Goal: Task Accomplishment & Management: Use online tool/utility

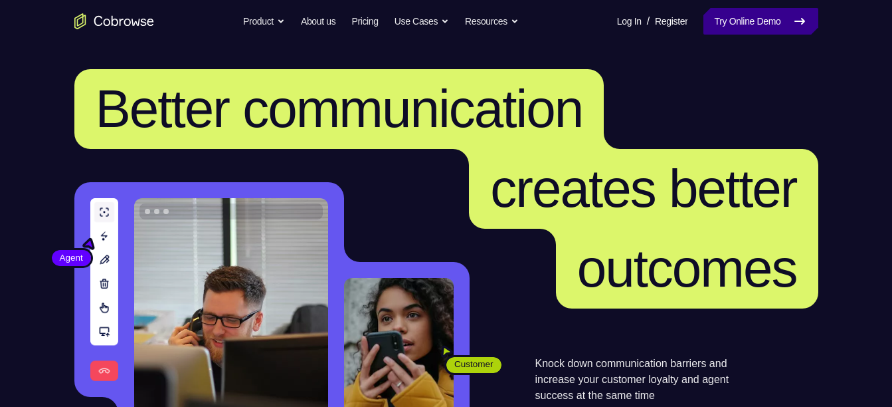
click at [731, 15] on link "Try Online Demo" at bounding box center [761, 21] width 114 height 27
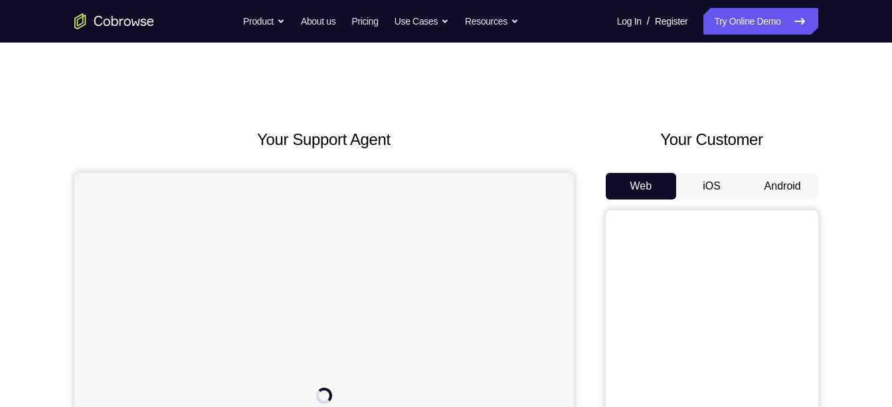
click at [777, 192] on button "Android" at bounding box center [782, 186] width 71 height 27
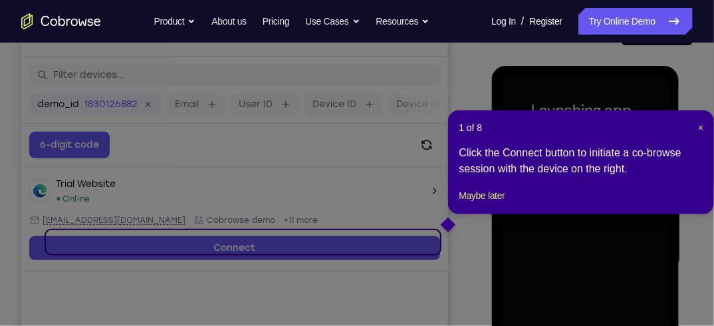
scroll to position [161, 0]
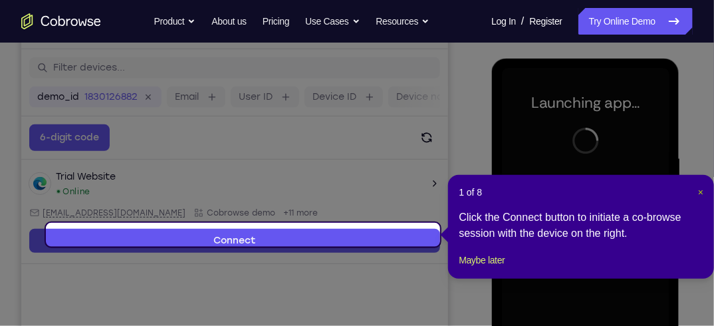
click at [702, 192] on span "×" at bounding box center [700, 192] width 5 height 11
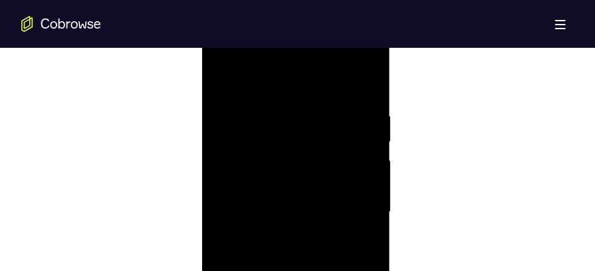
drag, startPoint x: 512, startPoint y: 131, endPoint x: 359, endPoint y: 136, distance: 152.9
click at [360, 134] on div at bounding box center [295, 212] width 167 height 372
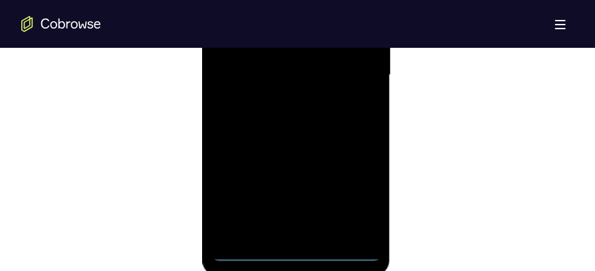
scroll to position [894, 0]
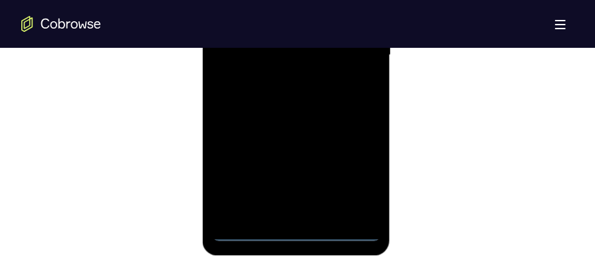
click at [300, 225] on div at bounding box center [295, 56] width 167 height 372
click at [296, 227] on div at bounding box center [295, 56] width 167 height 372
click at [296, 232] on div at bounding box center [295, 56] width 167 height 372
click at [354, 188] on div at bounding box center [295, 56] width 167 height 372
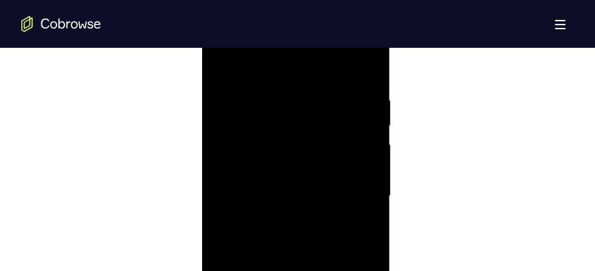
scroll to position [747, 0]
click at [274, 74] on div at bounding box center [295, 201] width 167 height 372
click at [346, 189] on div at bounding box center [295, 201] width 167 height 372
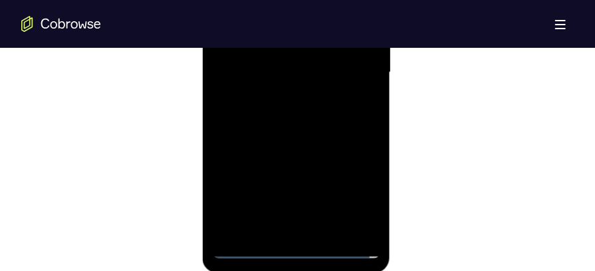
scroll to position [880, 0]
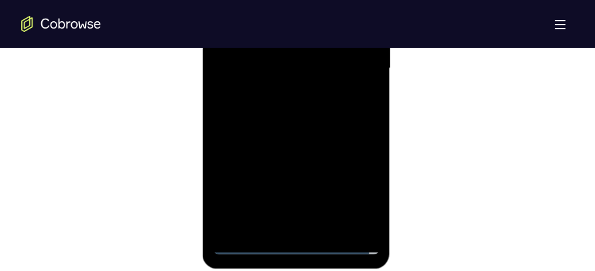
click at [306, 227] on div at bounding box center [295, 70] width 167 height 372
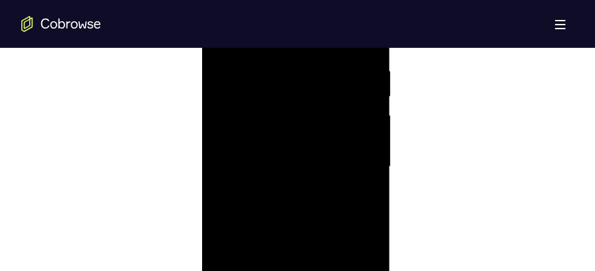
scroll to position [771, 0]
click at [304, 168] on div at bounding box center [295, 179] width 167 height 372
click at [287, 154] on div at bounding box center [295, 179] width 167 height 372
click at [282, 179] on div at bounding box center [295, 179] width 167 height 372
click at [274, 219] on div at bounding box center [295, 179] width 167 height 372
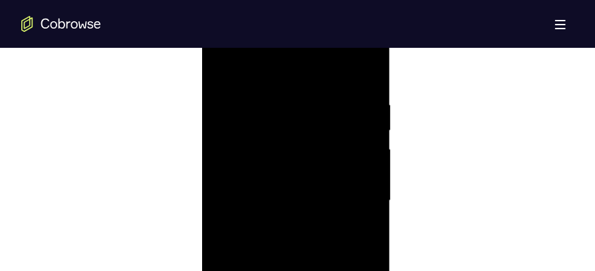
scroll to position [746, 0]
click at [364, 88] on div at bounding box center [295, 203] width 167 height 372
click at [369, 70] on div at bounding box center [295, 203] width 167 height 372
click at [222, 70] on div at bounding box center [295, 203] width 167 height 372
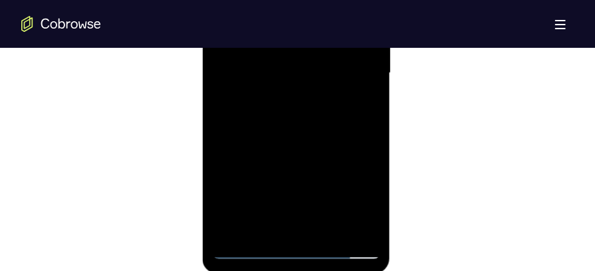
click at [326, 222] on div at bounding box center [295, 74] width 167 height 372
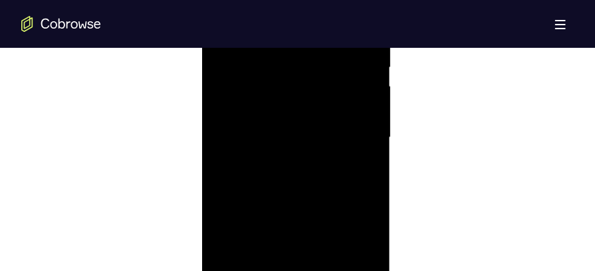
scroll to position [800, 0]
click at [303, 220] on div at bounding box center [295, 149] width 167 height 372
click at [369, 77] on div at bounding box center [295, 149] width 167 height 372
click at [220, 81] on div at bounding box center [295, 149] width 167 height 372
click at [270, 136] on div at bounding box center [295, 149] width 167 height 372
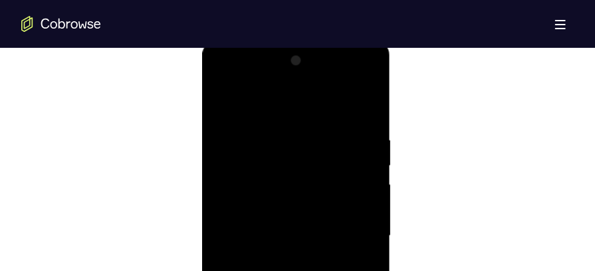
scroll to position [711, 0]
click at [225, 108] on div at bounding box center [295, 237] width 167 height 372
click at [227, 228] on div at bounding box center [295, 237] width 167 height 372
click at [244, 98] on div at bounding box center [295, 237] width 167 height 372
click at [243, 193] on div at bounding box center [295, 237] width 167 height 372
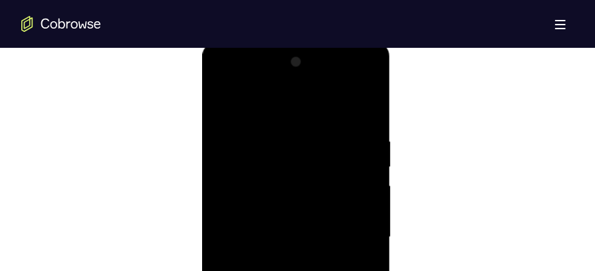
click at [230, 217] on div at bounding box center [295, 237] width 167 height 372
click at [349, 181] on div at bounding box center [295, 233] width 167 height 372
click at [367, 169] on div at bounding box center [295, 233] width 167 height 372
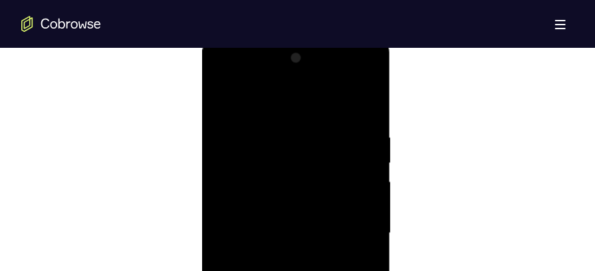
click at [367, 169] on div at bounding box center [295, 233] width 167 height 372
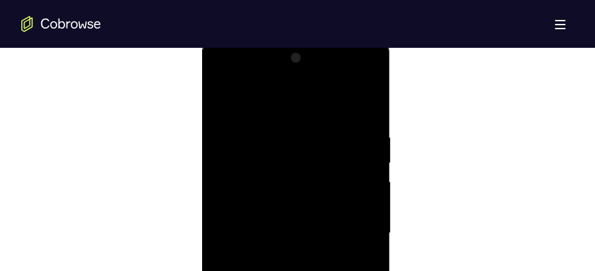
click at [367, 169] on div at bounding box center [295, 233] width 167 height 372
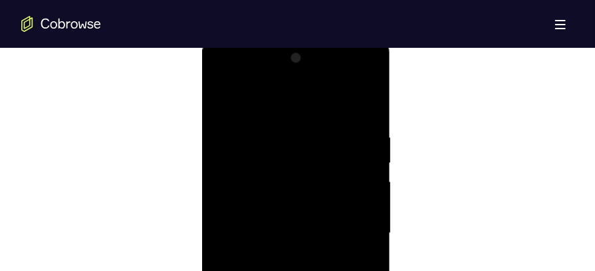
click at [367, 169] on div at bounding box center [295, 233] width 167 height 372
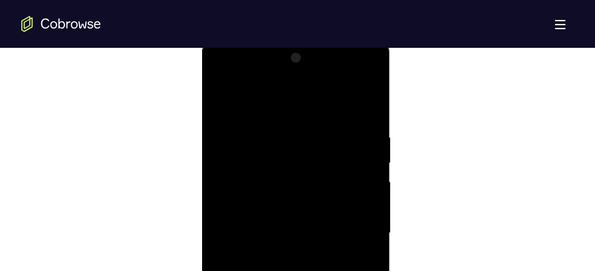
click at [367, 169] on div at bounding box center [295, 233] width 167 height 372
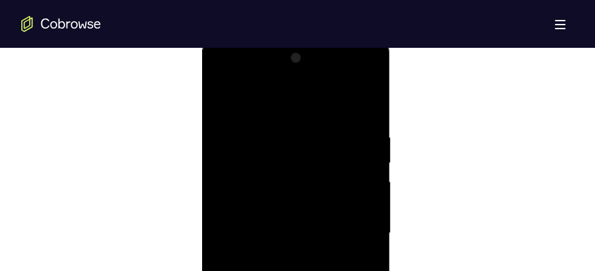
click at [367, 169] on div at bounding box center [295, 233] width 167 height 372
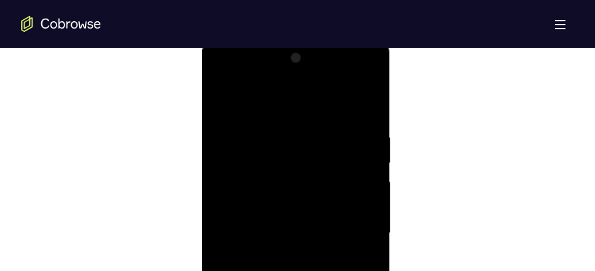
click at [367, 169] on div at bounding box center [295, 233] width 167 height 372
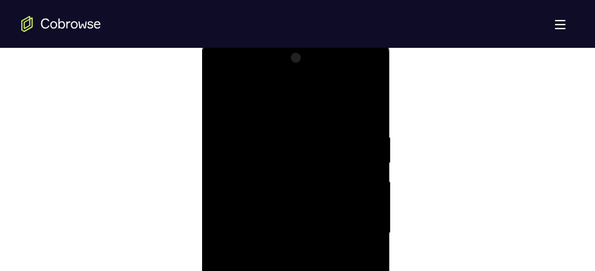
click at [367, 169] on div at bounding box center [295, 233] width 167 height 372
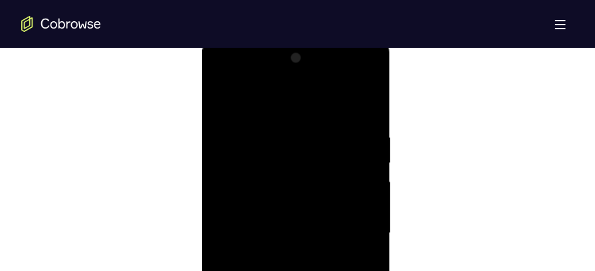
click at [367, 169] on div at bounding box center [295, 233] width 167 height 372
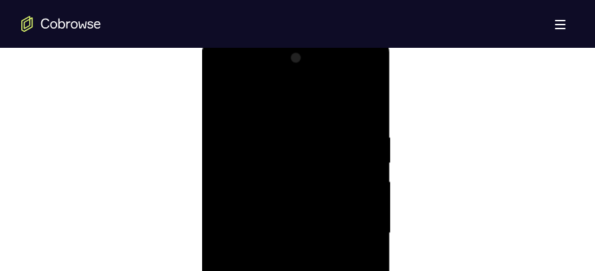
click at [367, 169] on div at bounding box center [295, 233] width 167 height 372
click at [227, 155] on div at bounding box center [295, 233] width 167 height 372
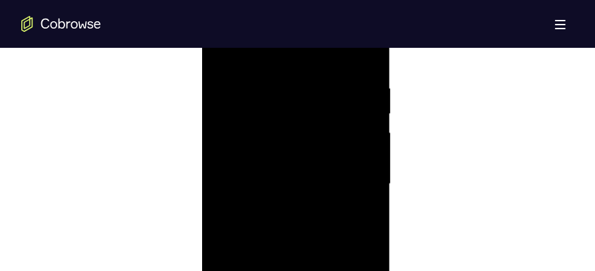
click at [358, 159] on div at bounding box center [295, 185] width 167 height 372
click at [358, 159] on div at bounding box center [295, 205] width 167 height 372
click at [358, 159] on div at bounding box center [295, 227] width 167 height 372
click at [358, 159] on div at bounding box center [295, 215] width 167 height 372
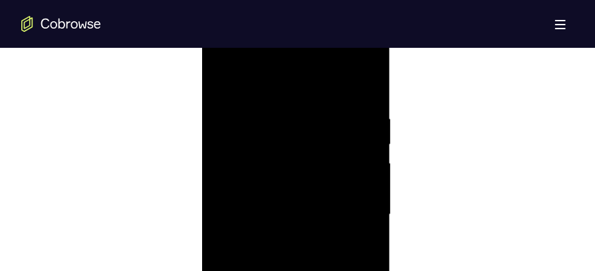
click at [358, 159] on div at bounding box center [295, 215] width 167 height 372
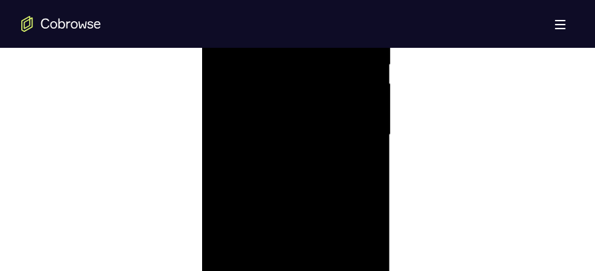
click at [233, 148] on div at bounding box center [295, 136] width 167 height 372
click at [363, 171] on div at bounding box center [295, 160] width 167 height 372
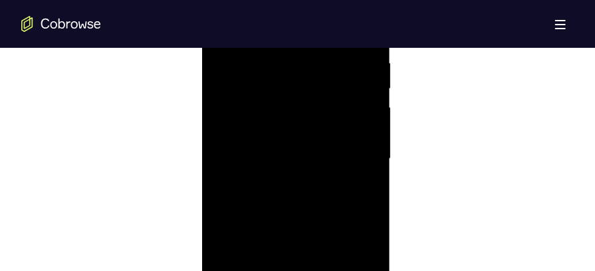
click at [363, 171] on div at bounding box center [295, 160] width 167 height 372
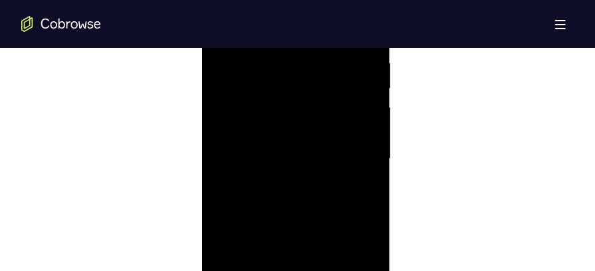
click at [363, 171] on div at bounding box center [295, 160] width 167 height 372
click at [356, 181] on div at bounding box center [295, 229] width 167 height 372
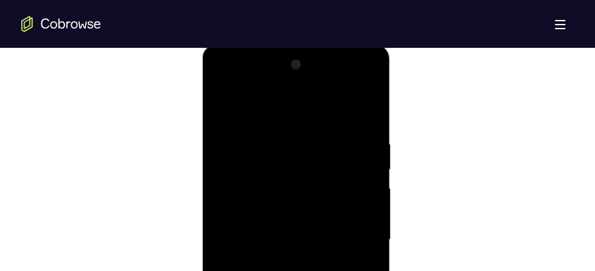
scroll to position [708, 0]
click at [356, 181] on div at bounding box center [295, 240] width 167 height 372
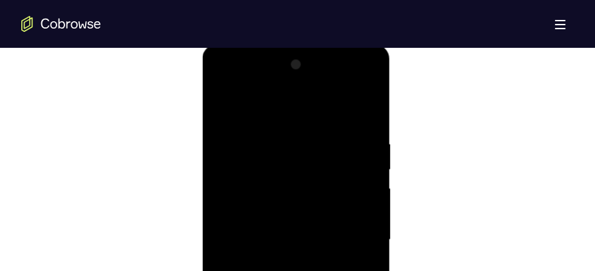
click at [356, 181] on div at bounding box center [295, 240] width 167 height 372
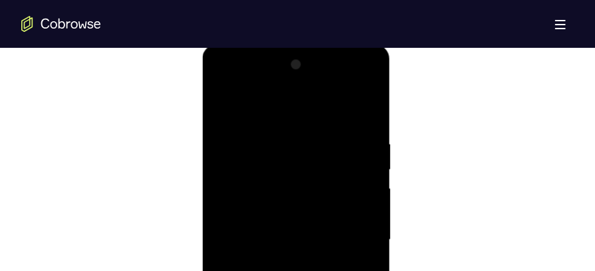
click at [356, 181] on div at bounding box center [295, 240] width 167 height 372
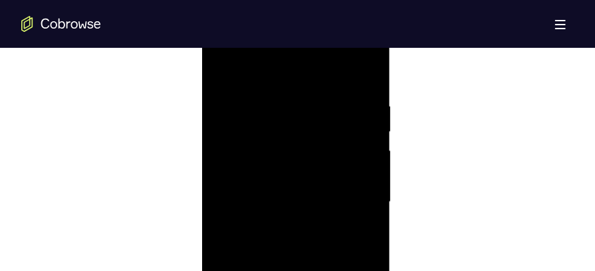
scroll to position [747, 0]
click at [226, 164] on div at bounding box center [295, 201] width 167 height 372
click at [367, 185] on div at bounding box center [295, 201] width 167 height 372
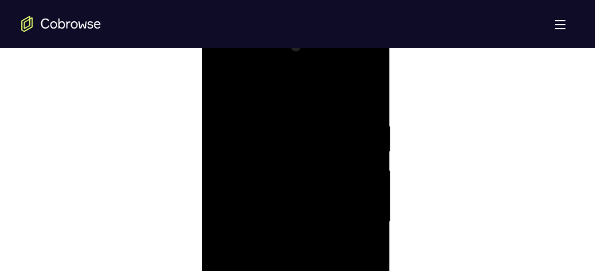
scroll to position [695, 0]
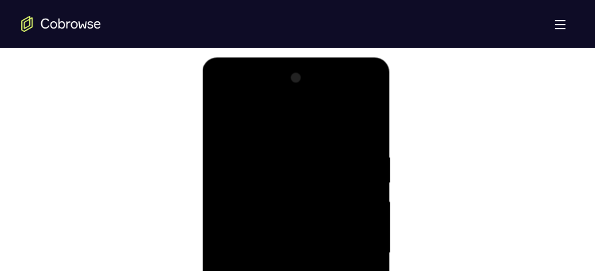
click at [360, 185] on div at bounding box center [295, 253] width 167 height 372
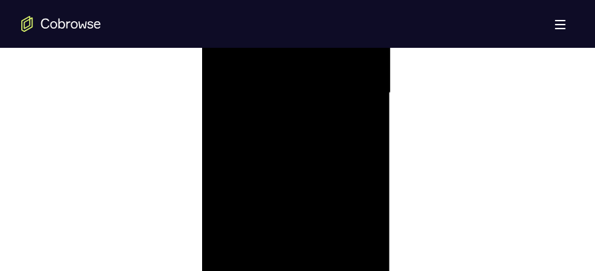
scroll to position [878, 0]
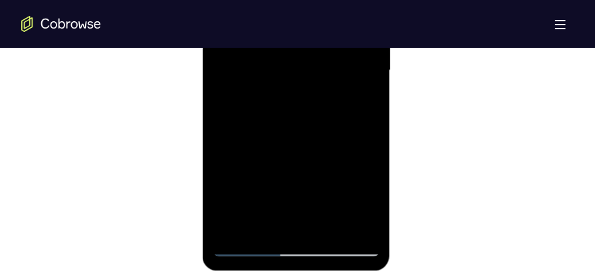
click at [328, 229] on div at bounding box center [295, 72] width 167 height 372
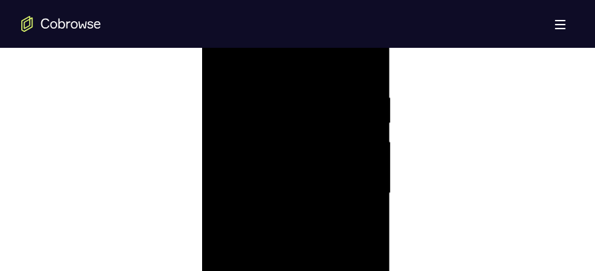
scroll to position [754, 0]
click at [222, 62] on div at bounding box center [295, 195] width 167 height 372
click at [274, 91] on div at bounding box center [295, 195] width 167 height 372
click at [243, 159] on div at bounding box center [295, 143] width 167 height 372
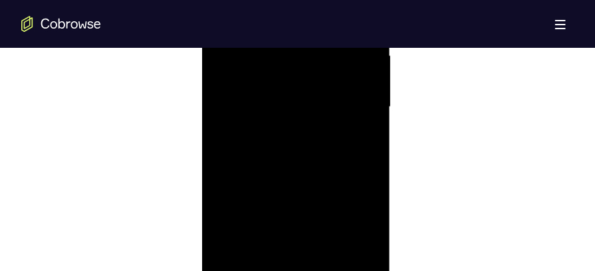
scroll to position [854, 0]
click at [270, 244] on div at bounding box center [295, 95] width 167 height 372
click at [262, 248] on div at bounding box center [295, 95] width 167 height 372
click at [278, 211] on div at bounding box center [295, 95] width 167 height 372
click at [365, 140] on div at bounding box center [295, 95] width 167 height 372
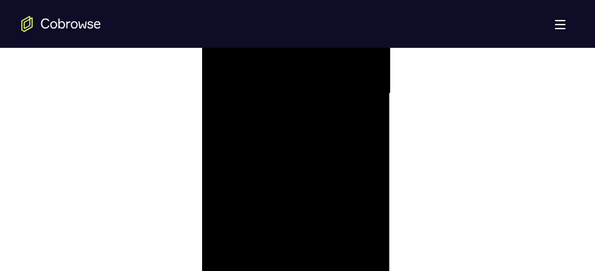
click at [352, 144] on div at bounding box center [295, 95] width 167 height 372
click at [222, 170] on div at bounding box center [295, 95] width 167 height 372
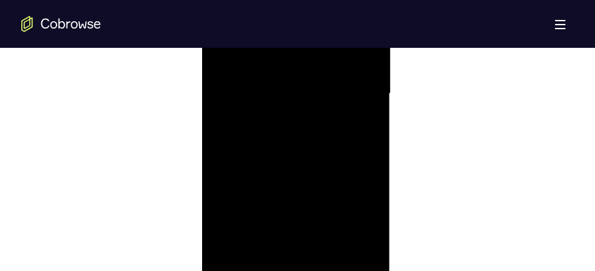
click at [222, 170] on div at bounding box center [295, 95] width 167 height 372
click at [270, 113] on div at bounding box center [295, 95] width 167 height 372
click at [361, 242] on div at bounding box center [295, 95] width 167 height 372
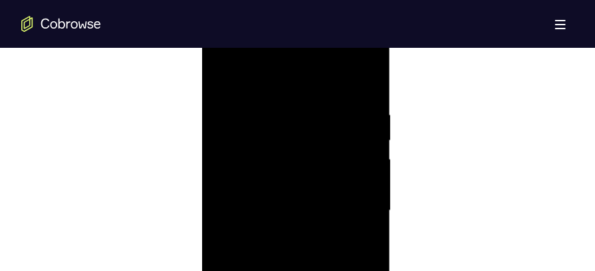
scroll to position [728, 0]
click at [355, 90] on div at bounding box center [295, 220] width 167 height 372
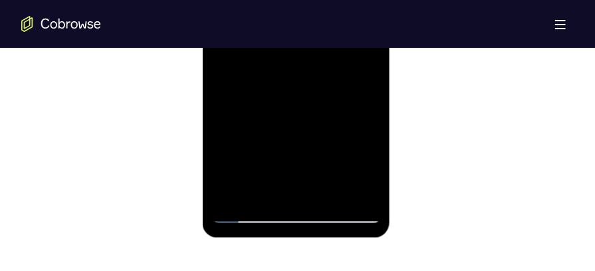
scroll to position [913, 0]
click at [323, 187] on div at bounding box center [295, 37] width 167 height 372
click at [356, 183] on div at bounding box center [295, 37] width 167 height 372
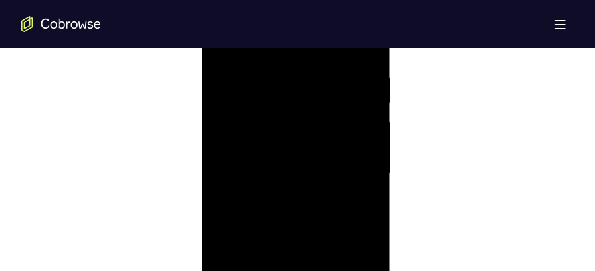
scroll to position [708, 0]
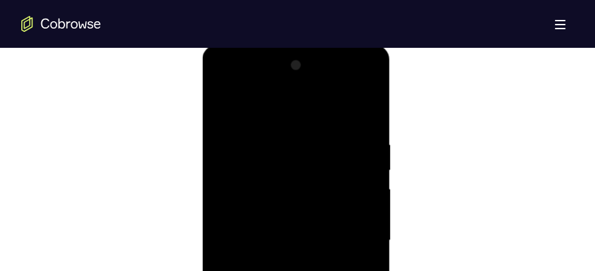
click at [359, 110] on div at bounding box center [295, 240] width 167 height 372
click at [316, 133] on div at bounding box center [295, 240] width 167 height 372
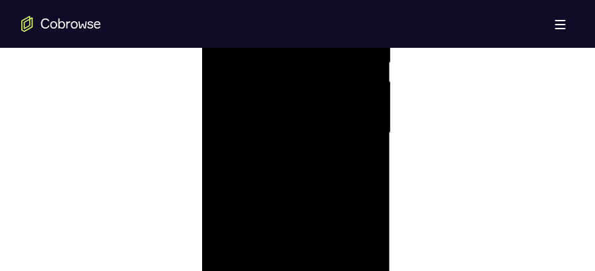
scroll to position [833, 0]
click at [351, 159] on div at bounding box center [295, 116] width 167 height 372
click at [352, 160] on div at bounding box center [295, 183] width 167 height 372
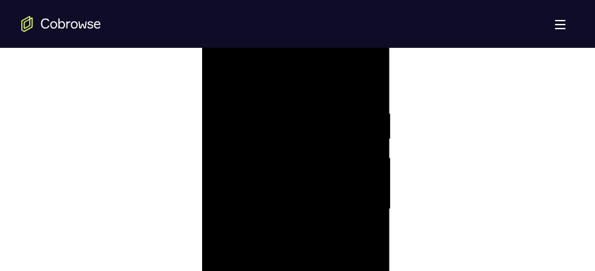
click at [351, 159] on div at bounding box center [295, 209] width 167 height 372
click at [351, 158] on div at bounding box center [295, 209] width 167 height 372
click at [363, 84] on div at bounding box center [295, 209] width 167 height 372
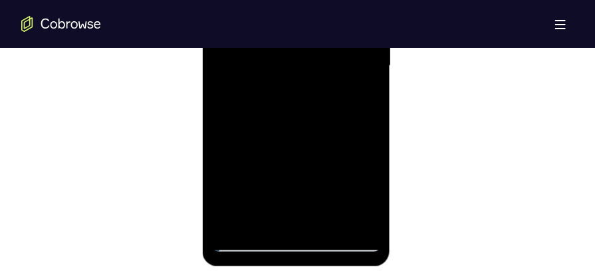
scroll to position [885, 0]
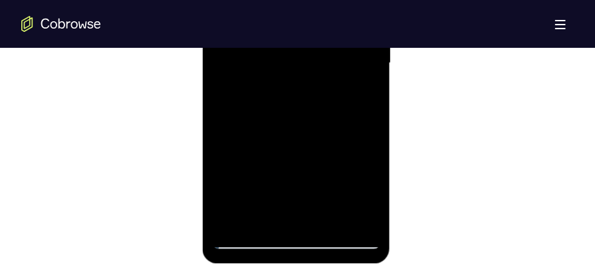
click at [331, 224] on div at bounding box center [295, 64] width 167 height 372
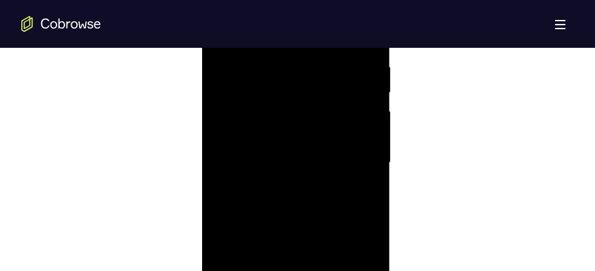
scroll to position [766, 0]
click at [373, 115] on div at bounding box center [295, 183] width 167 height 372
click at [219, 112] on div at bounding box center [295, 183] width 167 height 372
click at [225, 52] on div at bounding box center [295, 183] width 167 height 372
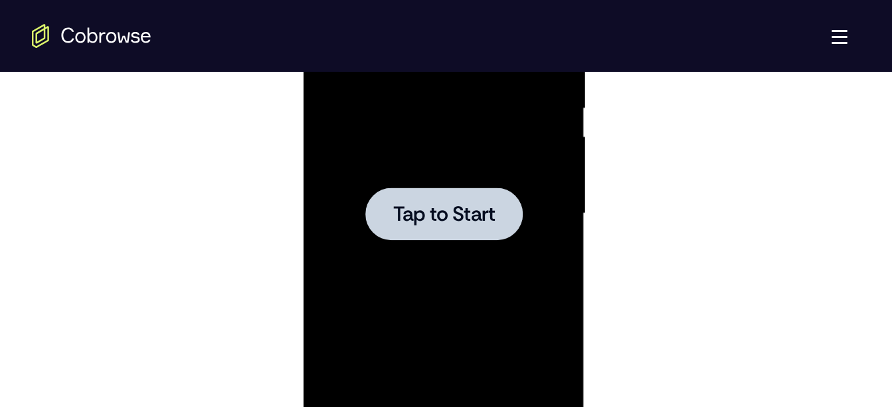
scroll to position [805, 0]
